Goal: Information Seeking & Learning: Find contact information

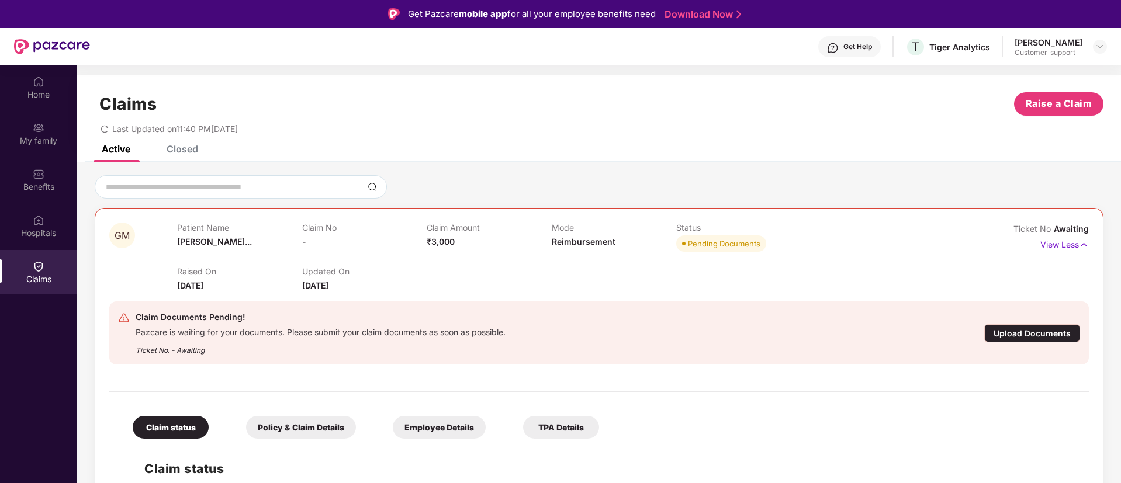
scroll to position [65, 0]
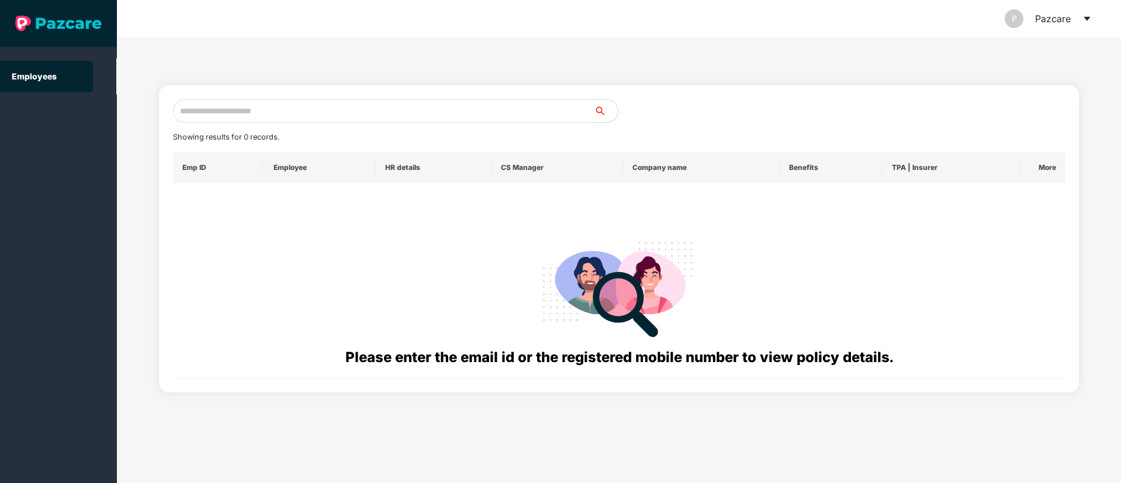
paste input "**********"
click at [281, 113] on input "**********" at bounding box center [383, 110] width 421 height 23
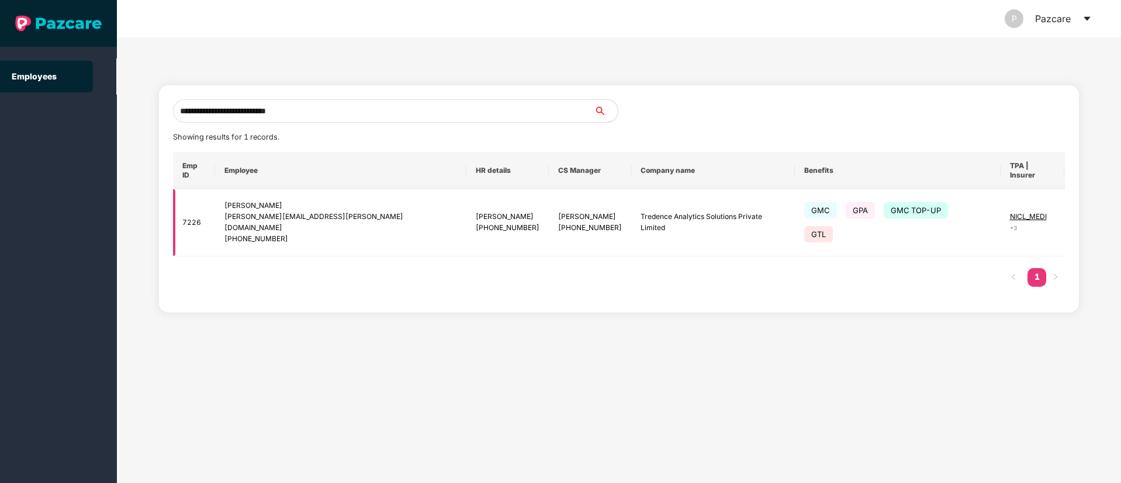
type input "**********"
click at [1086, 214] on img at bounding box center [1094, 222] width 16 height 16
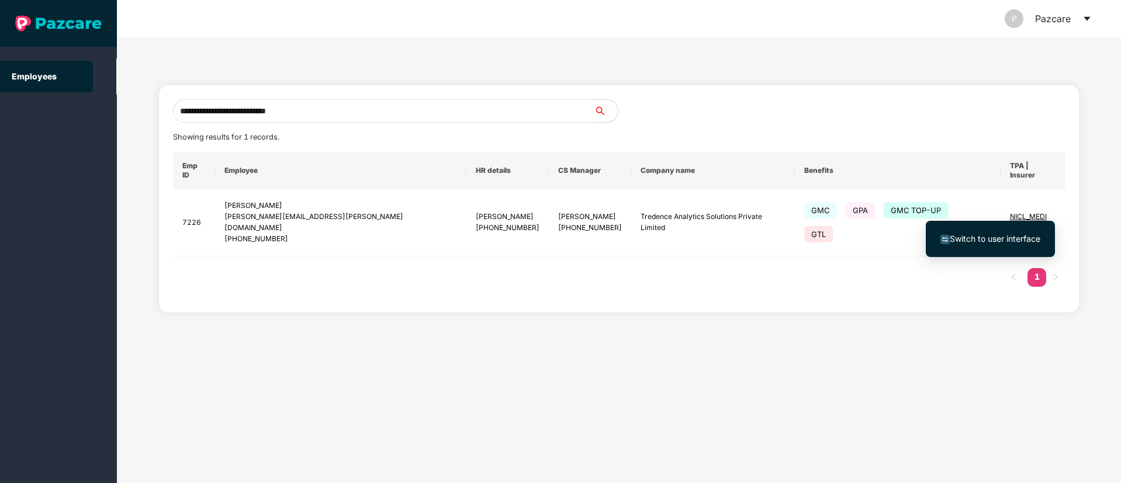
click at [982, 241] on span "Switch to user interface" at bounding box center [995, 239] width 91 height 10
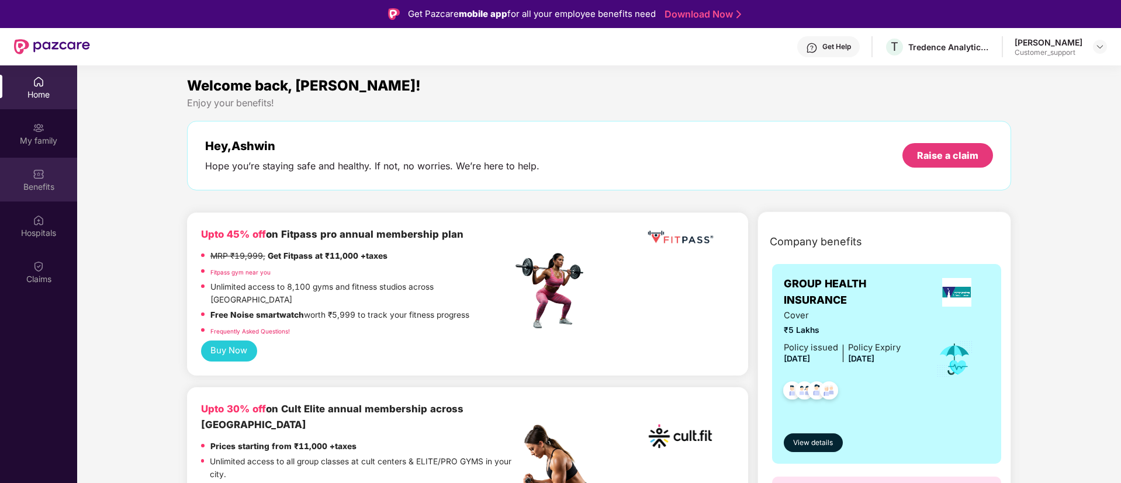
click at [49, 186] on div "Benefits" at bounding box center [38, 187] width 77 height 12
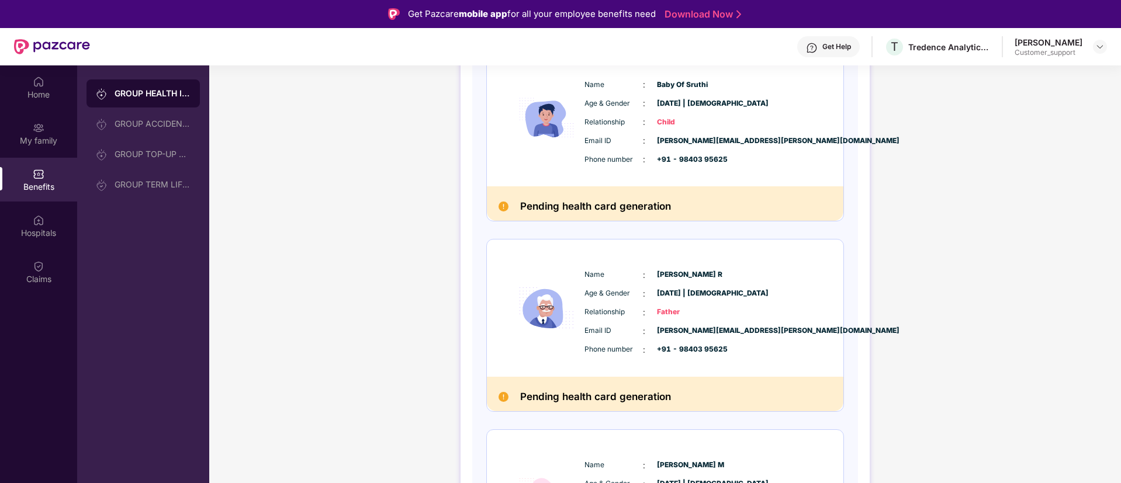
scroll to position [611, 0]
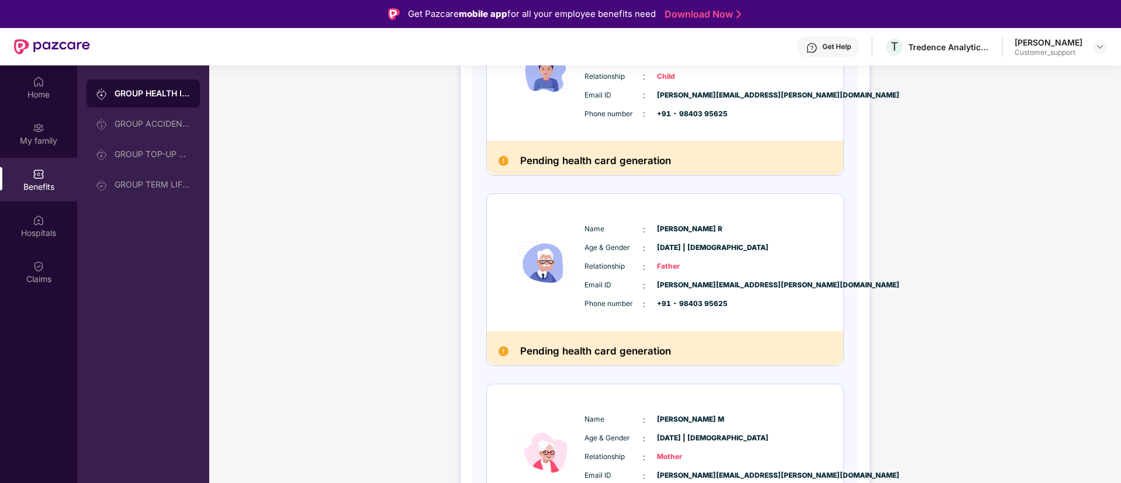
click at [715, 287] on span "[PERSON_NAME][EMAIL_ADDRESS][PERSON_NAME][DOMAIN_NAME]" at bounding box center [686, 285] width 58 height 11
click at [688, 289] on span "[PERSON_NAME][EMAIL_ADDRESS][PERSON_NAME][DOMAIN_NAME]" at bounding box center [686, 285] width 58 height 11
copy span "[PERSON_NAME]"
click at [688, 289] on div at bounding box center [700, 285] width 34 height 9
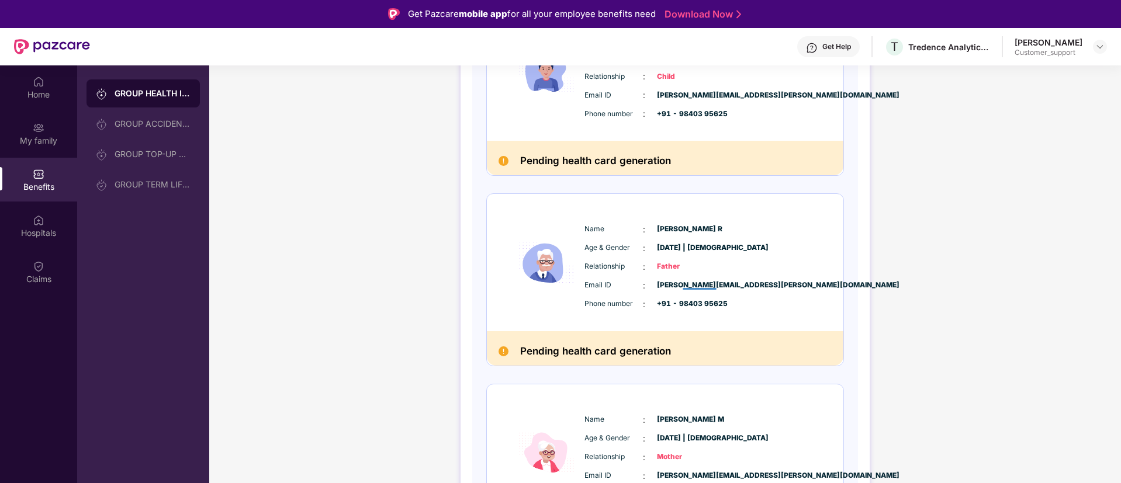
click at [688, 289] on div at bounding box center [700, 285] width 34 height 9
drag, startPoint x: 682, startPoint y: 280, endPoint x: 679, endPoint y: 286, distance: 6.8
click at [679, 286] on span "[PERSON_NAME][EMAIL_ADDRESS][PERSON_NAME][DOMAIN_NAME]" at bounding box center [686, 285] width 58 height 11
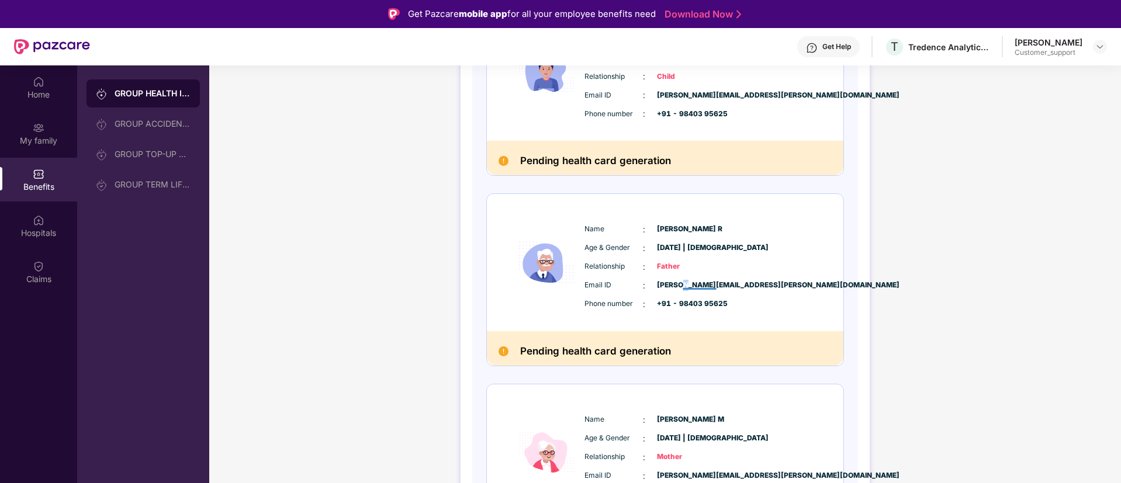
click at [679, 286] on span "[PERSON_NAME][EMAIL_ADDRESS][PERSON_NAME][DOMAIN_NAME]" at bounding box center [686, 285] width 58 height 11
drag, startPoint x: 735, startPoint y: 304, endPoint x: 676, endPoint y: 303, distance: 59.0
click at [676, 303] on div "Phone number : +91 - 98403 95625" at bounding box center [700, 304] width 232 height 13
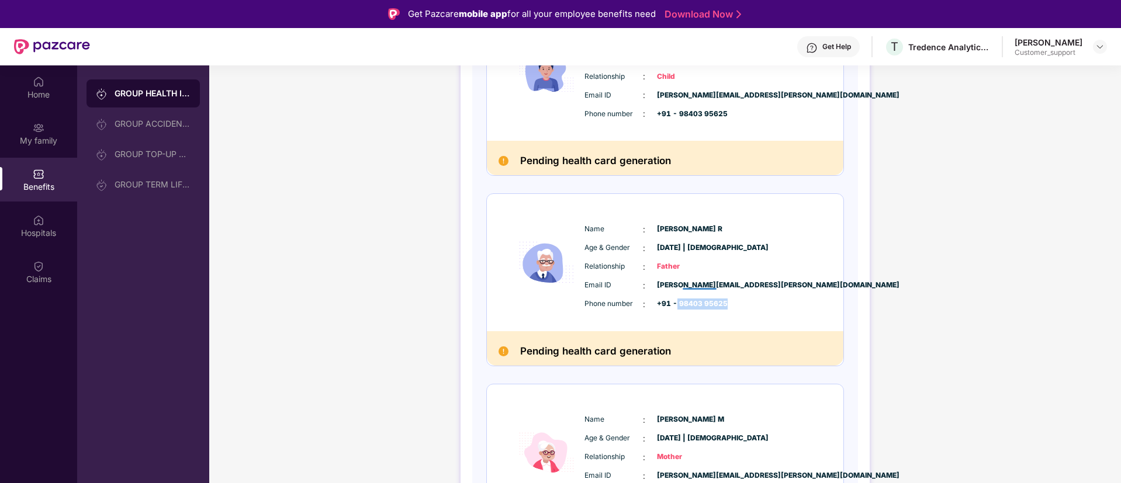
copy span "98403 95625"
click at [35, 276] on div "Claims" at bounding box center [38, 280] width 77 height 12
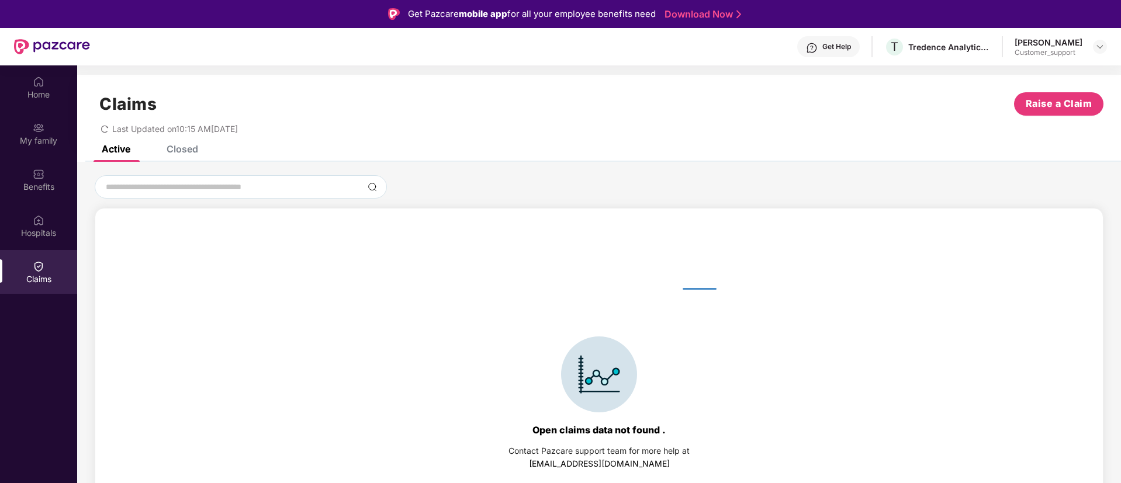
drag, startPoint x: 191, startPoint y: 162, endPoint x: 181, endPoint y: 151, distance: 15.3
click at [181, 151] on div "Active Closed Open claims data not found . Contact Pazcare support team for mor…" at bounding box center [599, 360] width 1044 height 429
click at [181, 151] on div "Closed" at bounding box center [183, 149] width 32 height 12
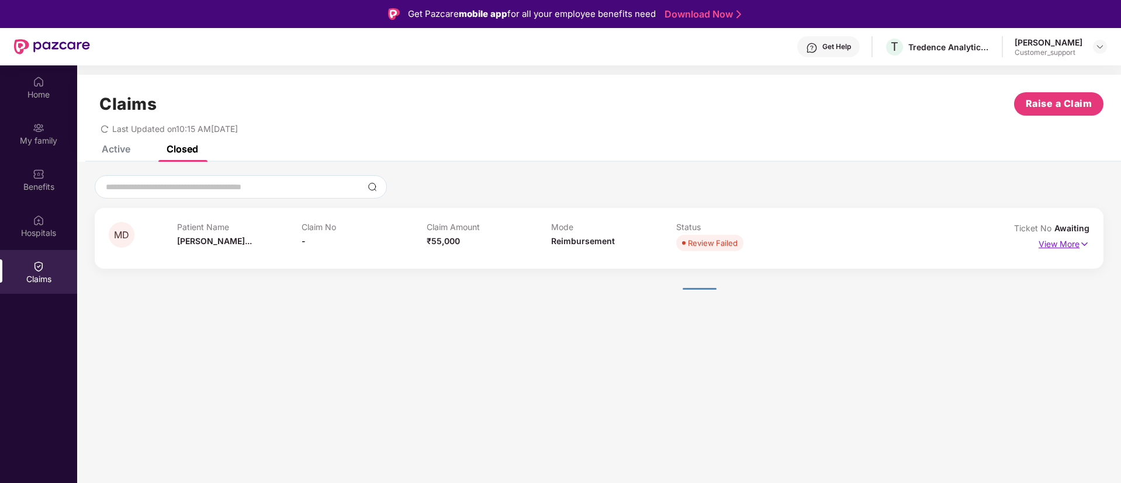
click at [1058, 243] on p "View More" at bounding box center [1064, 243] width 51 height 16
